Goal: Information Seeking & Learning: Learn about a topic

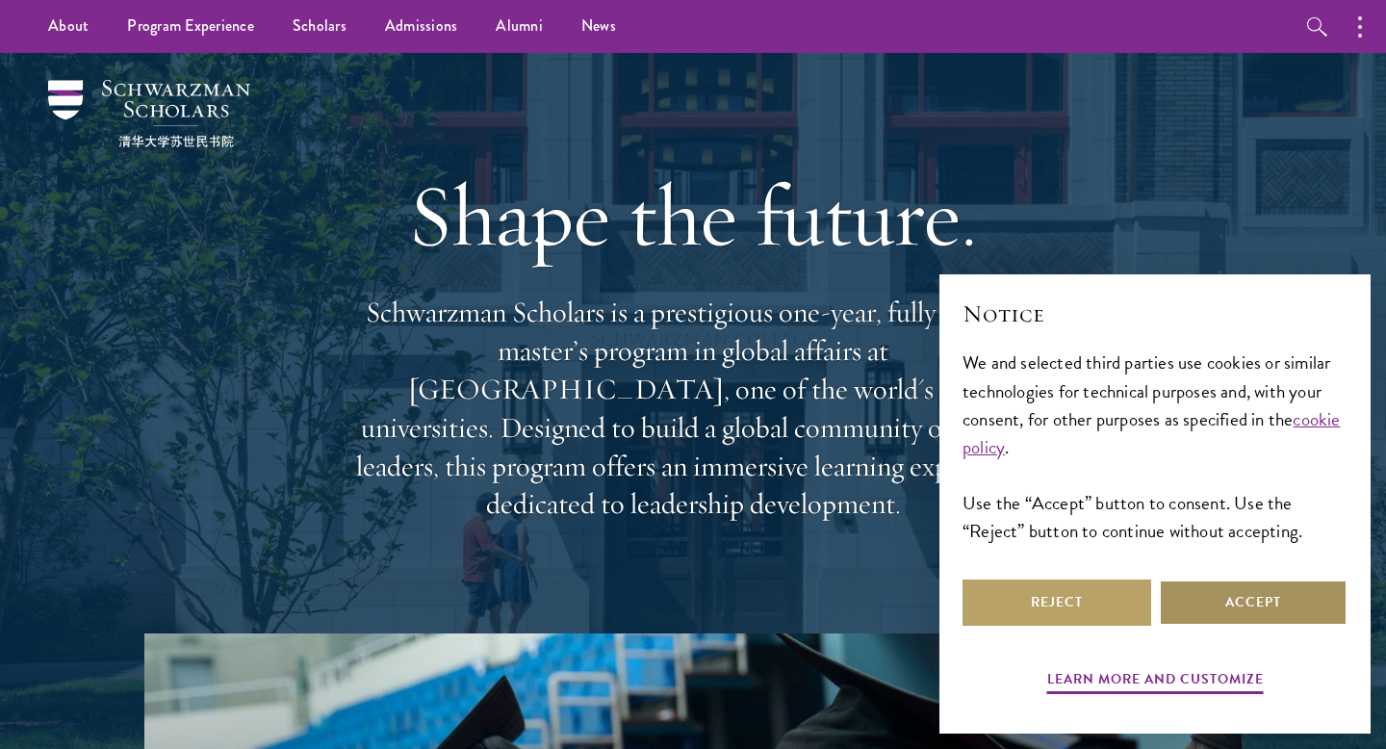
click at [1220, 608] on button "Accept" at bounding box center [1253, 603] width 189 height 46
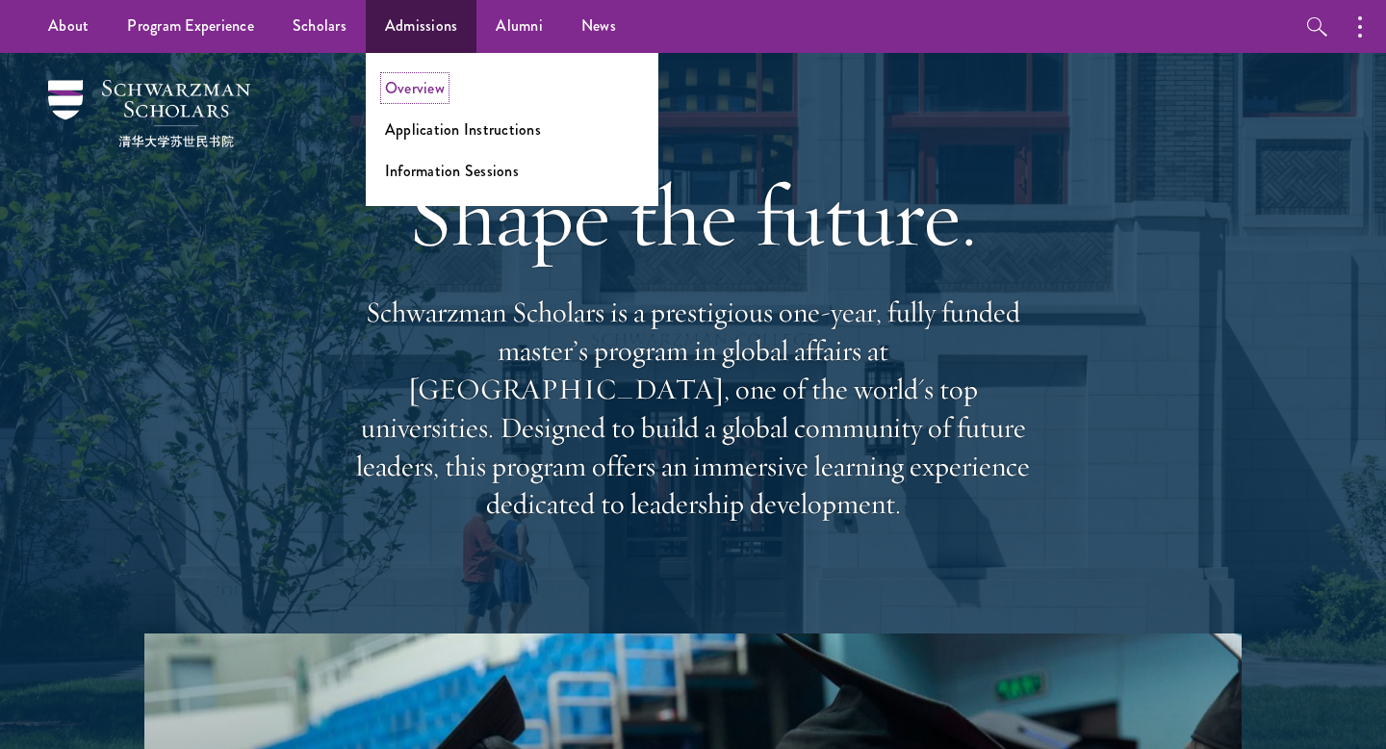
click at [423, 95] on link "Overview" at bounding box center [415, 88] width 60 height 22
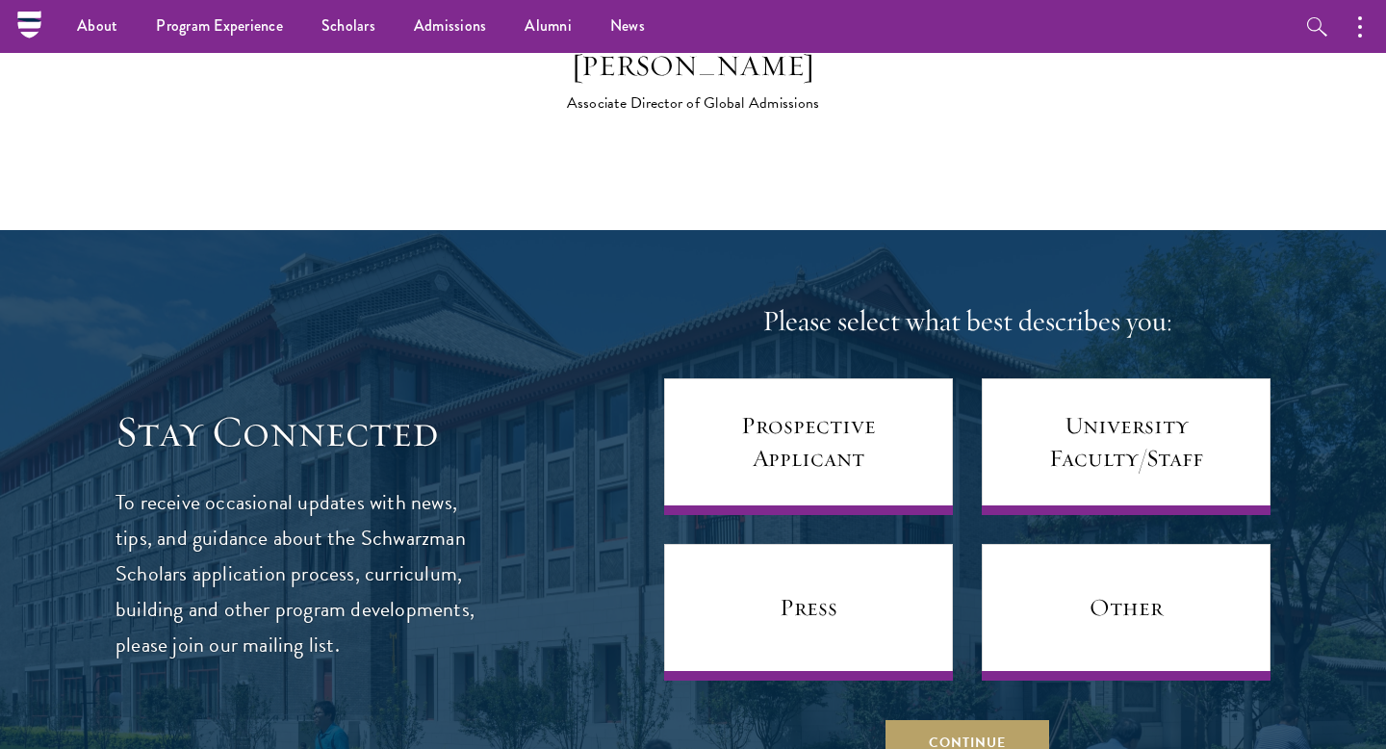
scroll to position [7359, 0]
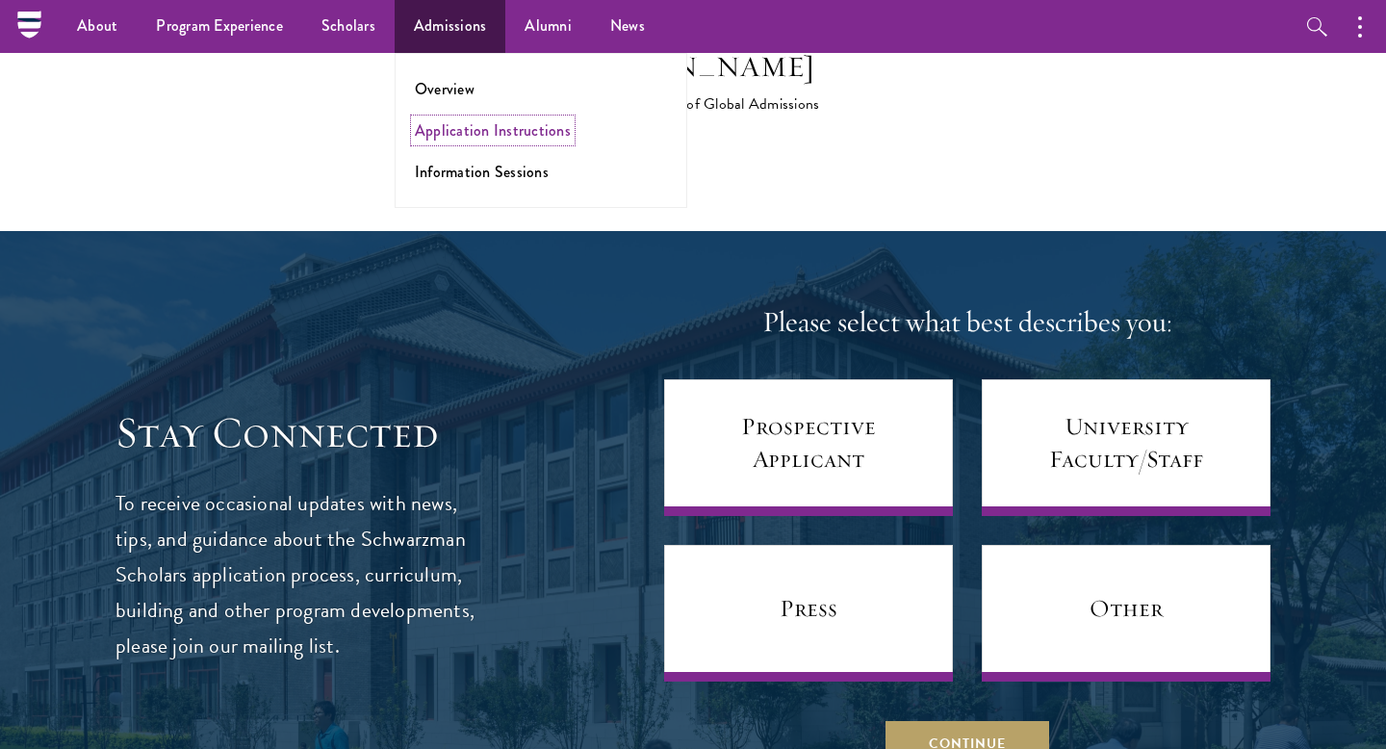
click at [455, 133] on link "Application Instructions" at bounding box center [493, 130] width 156 height 22
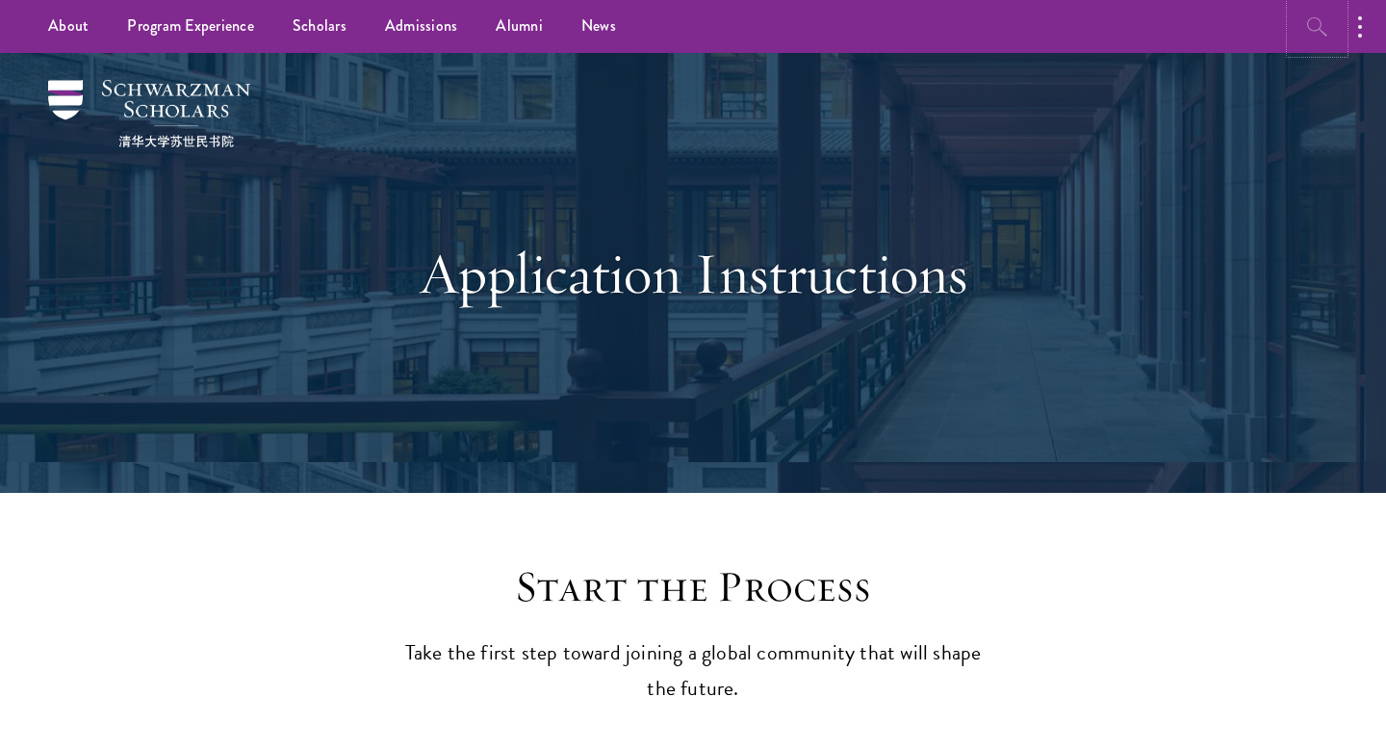
click at [1322, 31] on icon "button" at bounding box center [1317, 26] width 20 height 19
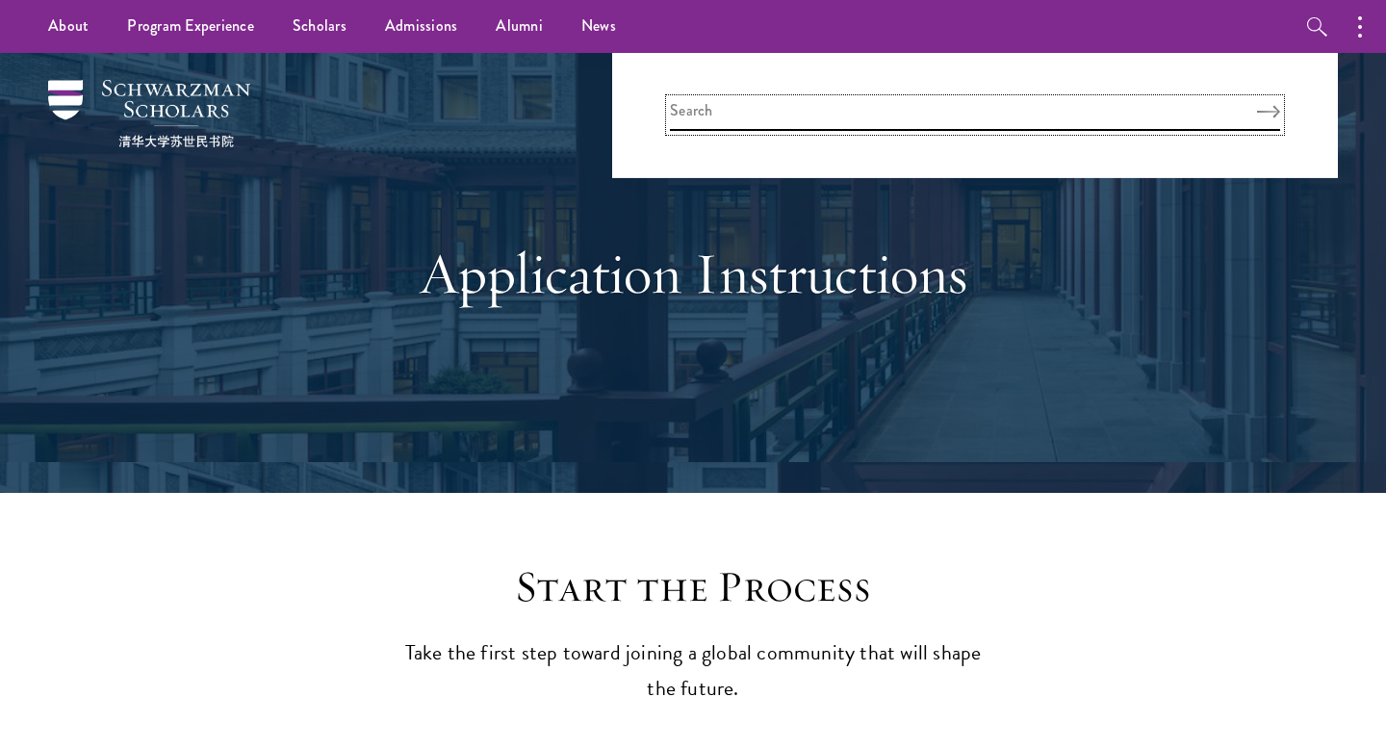
click at [922, 105] on input "search" at bounding box center [975, 115] width 610 height 32
type input "interview"
click at [1257, 105] on button "Search" at bounding box center [1268, 111] width 23 height 13
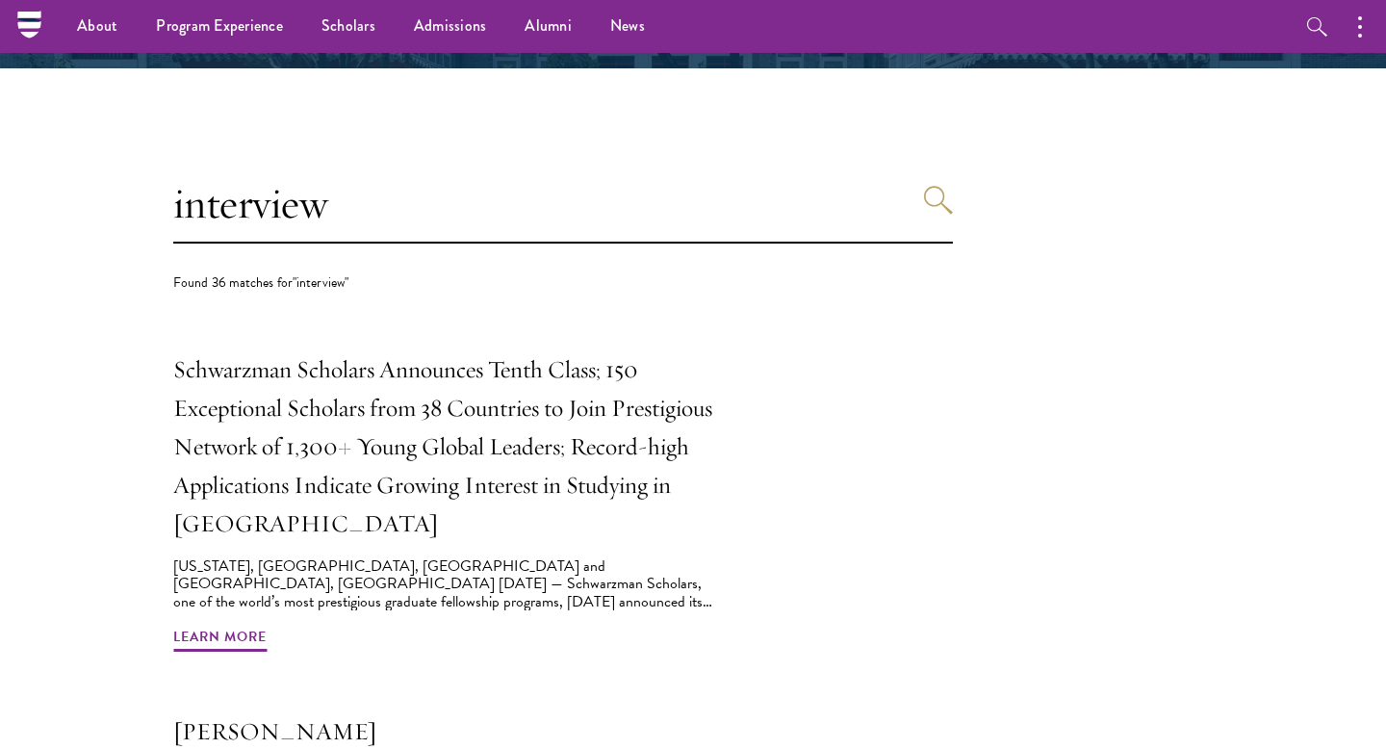
scroll to position [411, 0]
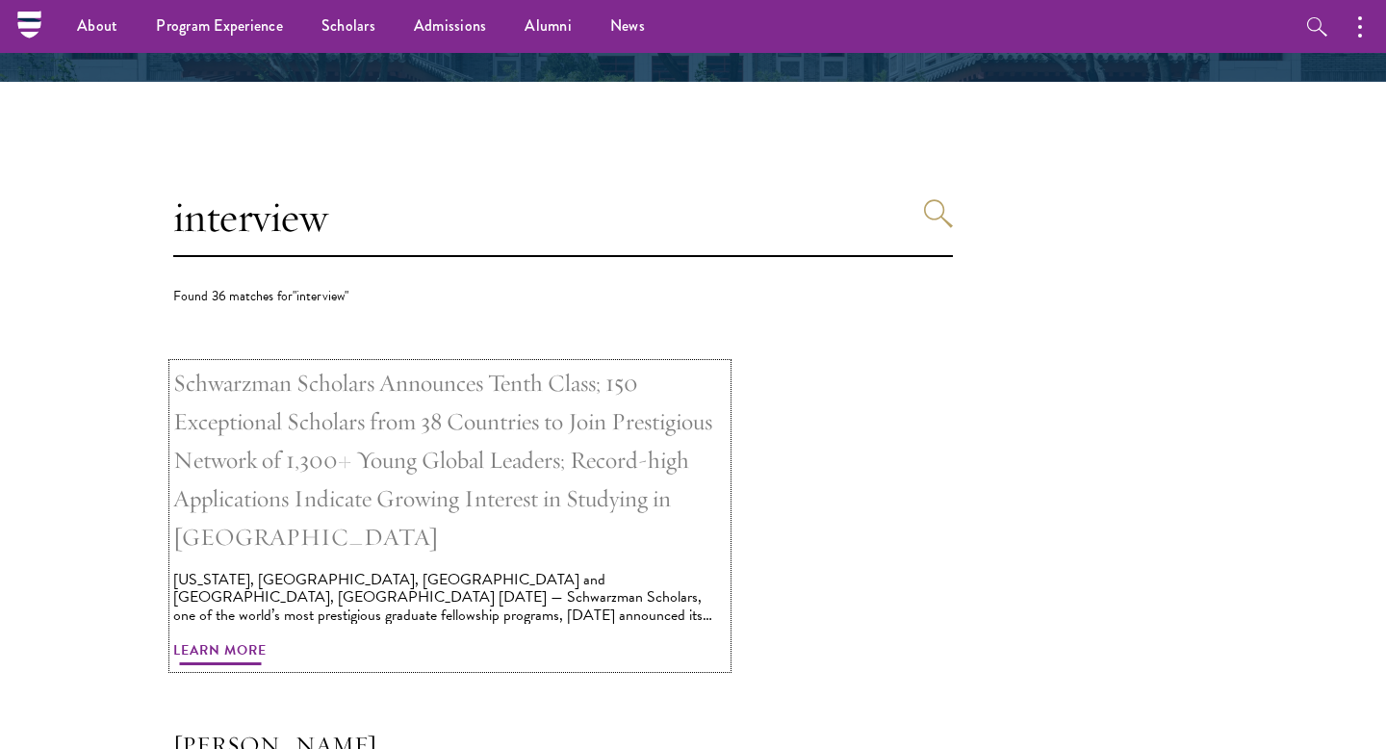
click at [214, 643] on span "Learn More" at bounding box center [219, 653] width 93 height 30
